Goal: Navigation & Orientation: Find specific page/section

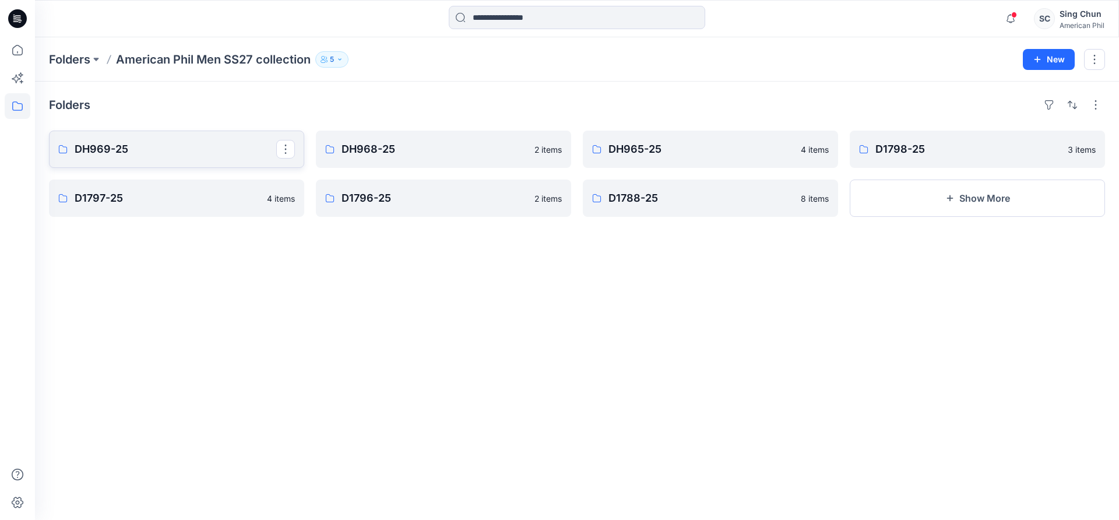
click at [191, 157] on p "DH969-25" at bounding box center [176, 149] width 202 height 16
click at [394, 157] on p "DH968-25" at bounding box center [443, 149] width 202 height 16
click at [652, 157] on p "DH965-25" at bounding box center [710, 149] width 202 height 16
click at [844, 157] on p "D1798-25" at bounding box center [977, 149] width 202 height 16
click at [168, 206] on p "D1797-25" at bounding box center [176, 198] width 202 height 16
